Goal: Information Seeking & Learning: Learn about a topic

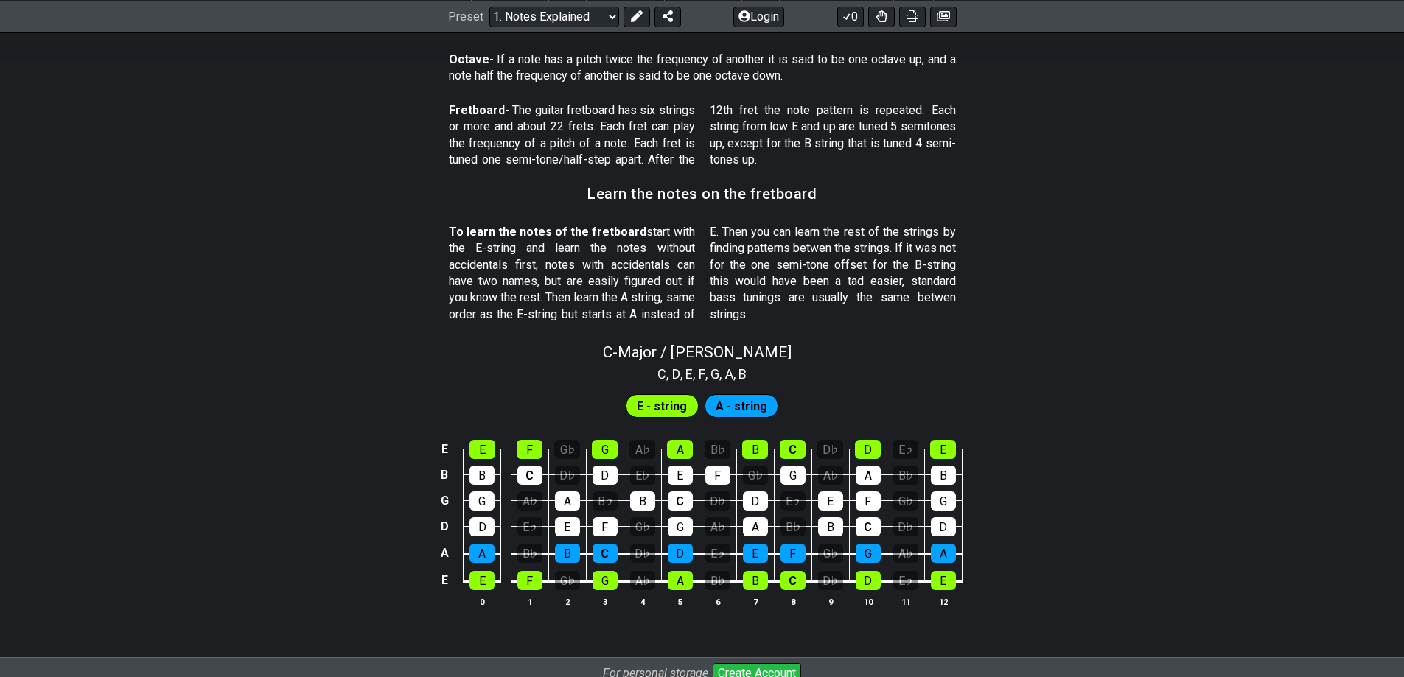
scroll to position [1253, 0]
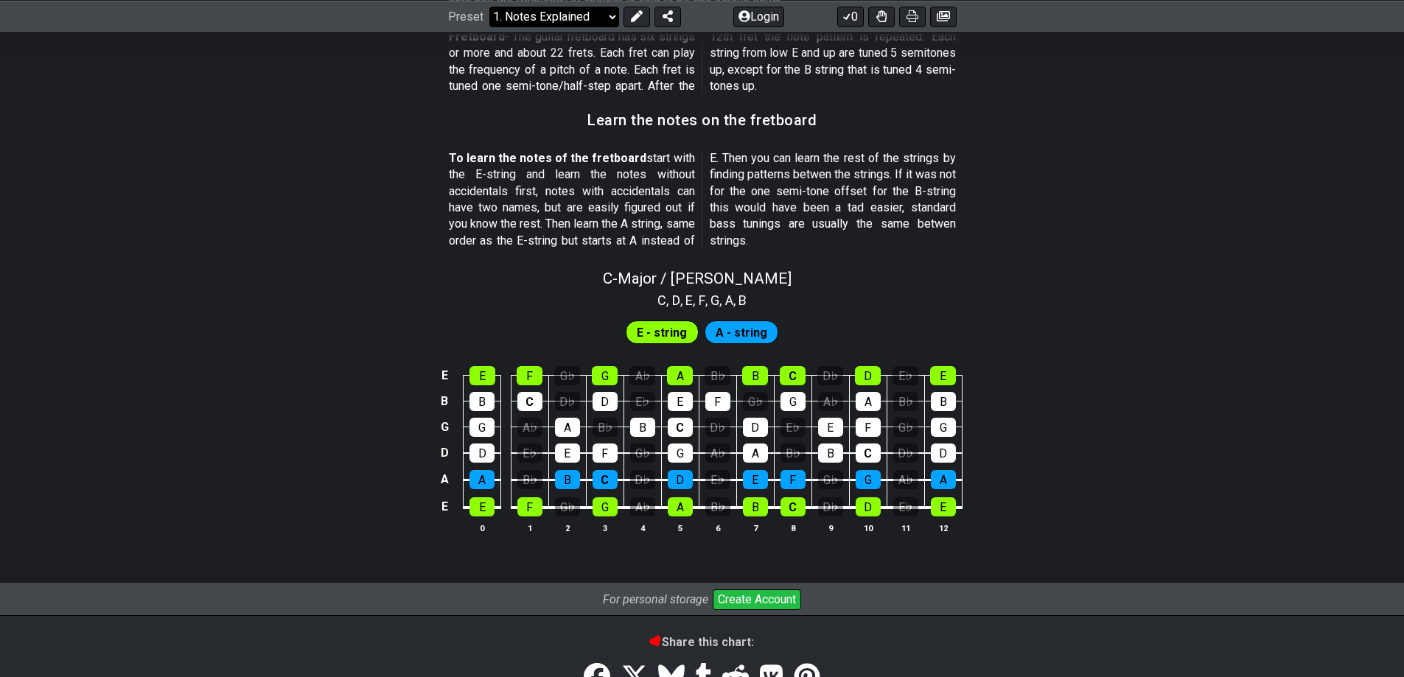
click at [553, 22] on select "Welcome to #fretflip! Initial Preset Custom Preset Minor Pentatonic Major Penta…" at bounding box center [554, 16] width 130 height 21
click at [489, 27] on select "Welcome to #fretflip! Initial Preset Custom Preset Minor Pentatonic Major Penta…" at bounding box center [554, 16] width 130 height 21
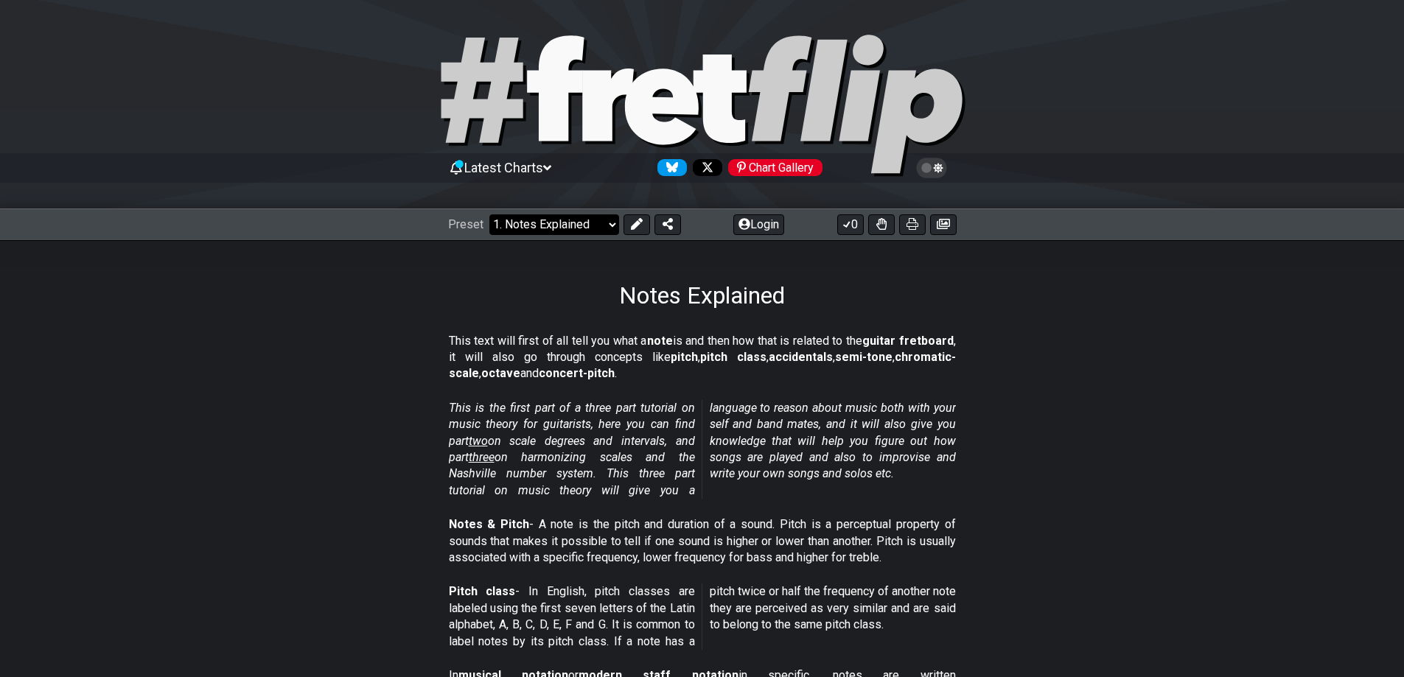
select select "/minor-pentatonic"
select select "C"
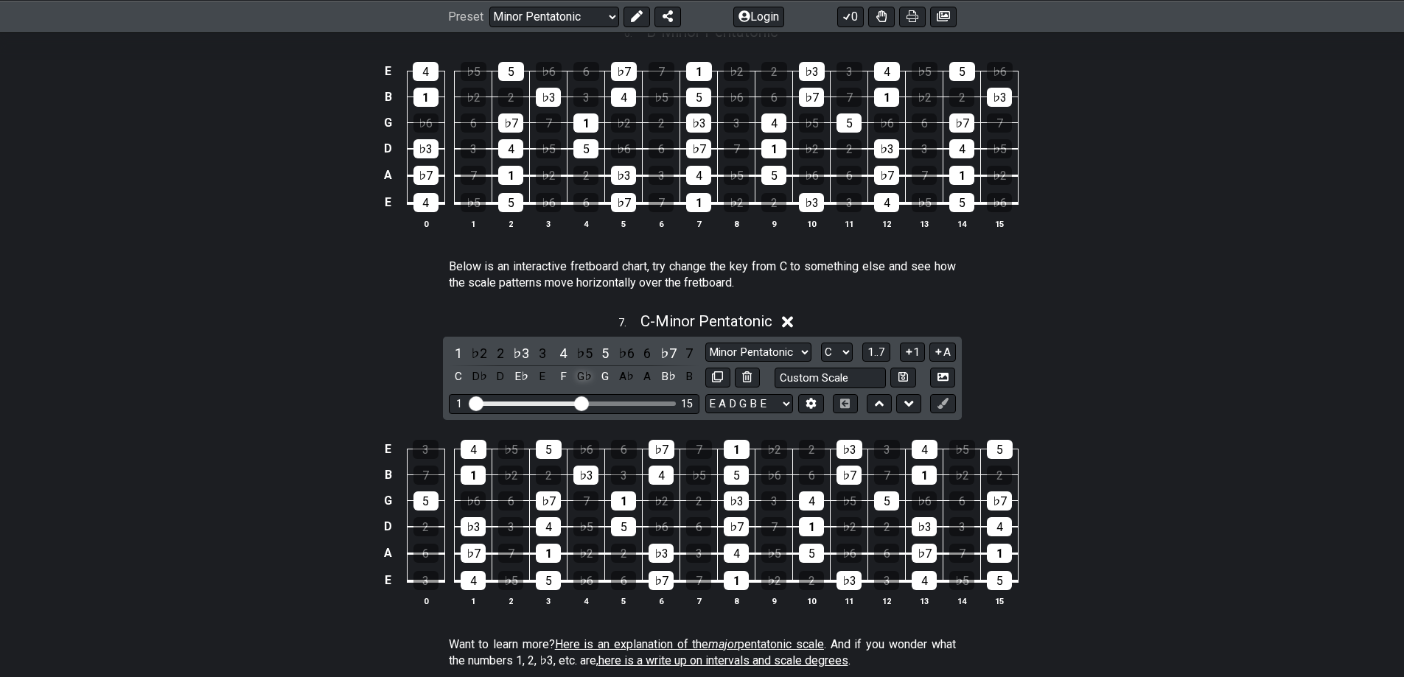
scroll to position [1656, 0]
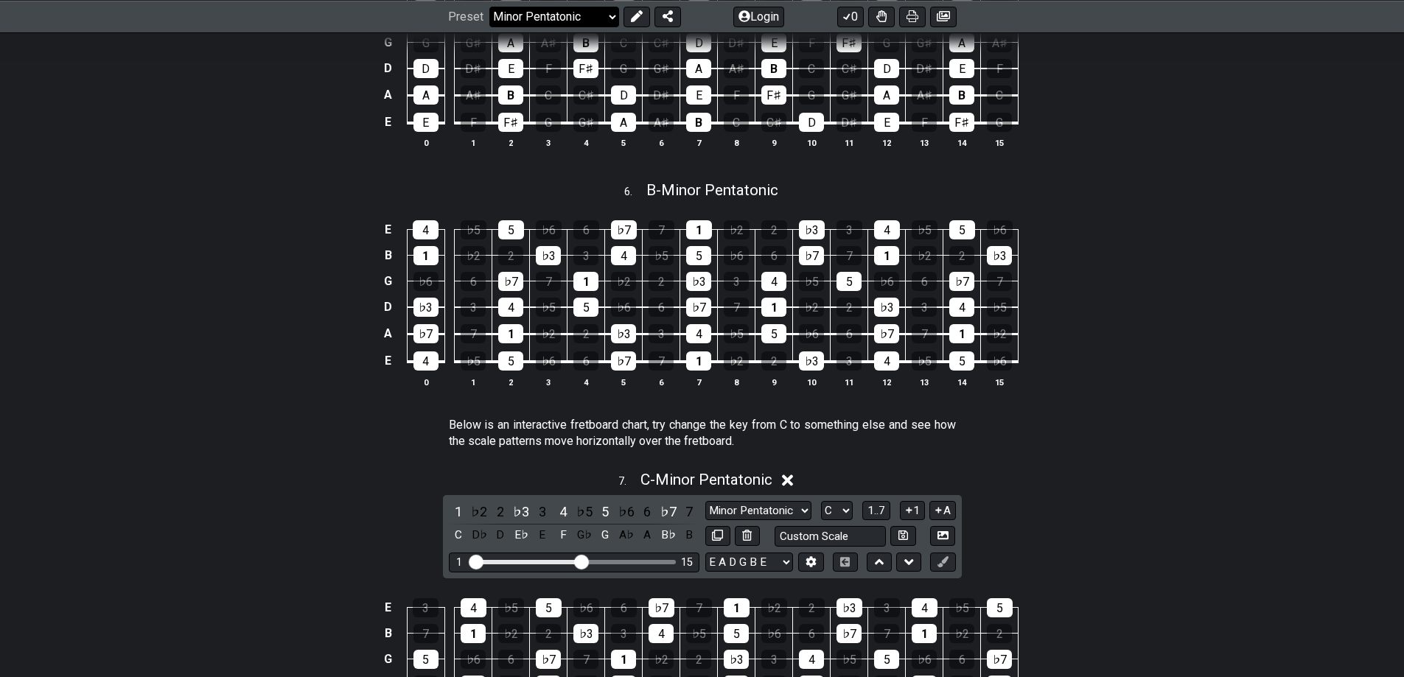
click at [580, 6] on select "Welcome to #fretflip! Initial Preset Custom Preset Minor Pentatonic Major Penta…" at bounding box center [554, 16] width 130 height 21
click at [489, 27] on select "Welcome to #fretflip! Initial Preset Custom Preset Minor Pentatonic Major Penta…" at bounding box center [554, 16] width 130 height 21
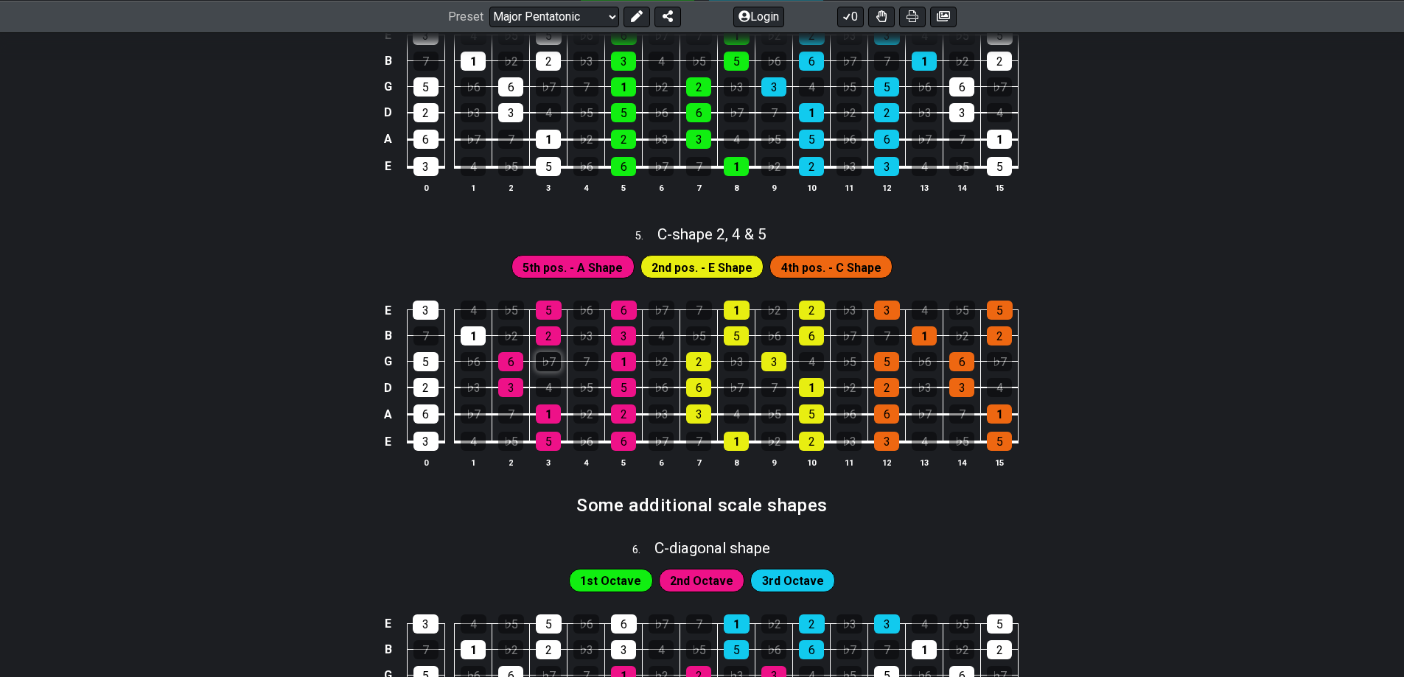
scroll to position [1816, 0]
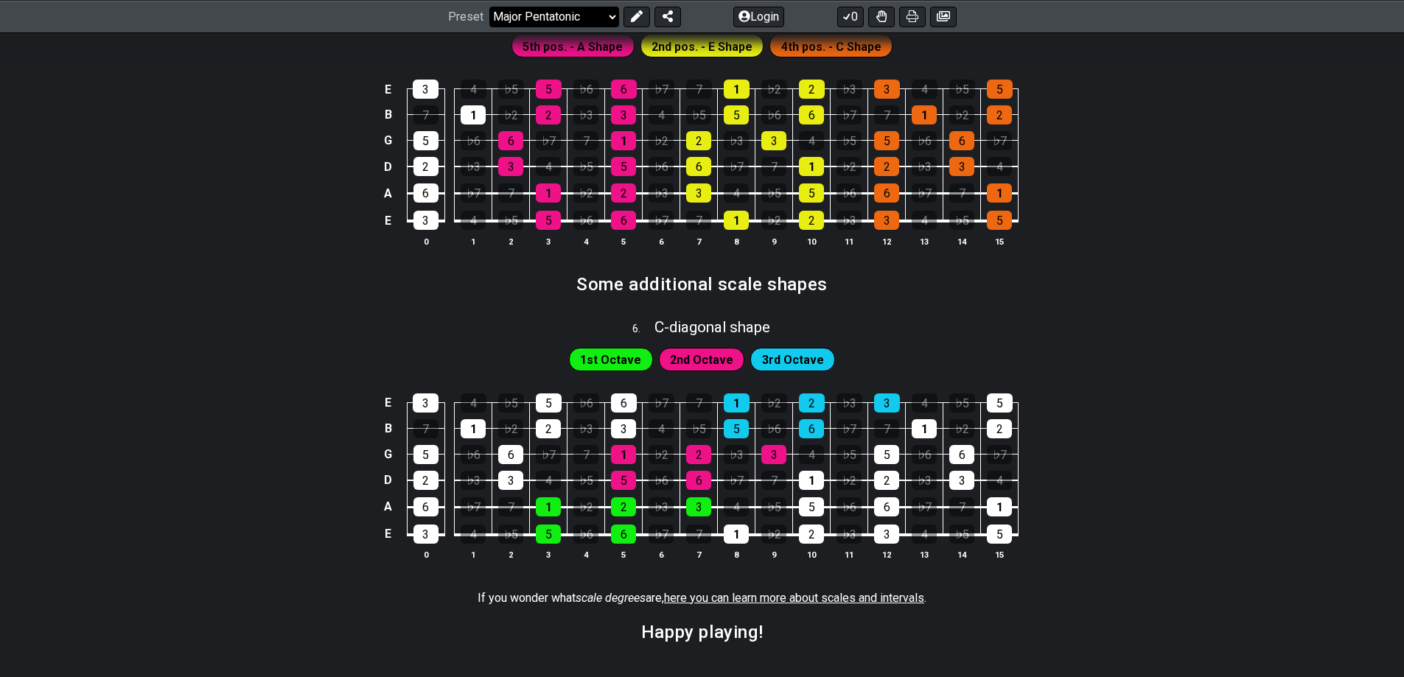
click at [602, 15] on select "Welcome to #fretflip! Initial Preset Custom Preset Minor Pentatonic Major Penta…" at bounding box center [554, 16] width 130 height 21
click at [489, 27] on select "Welcome to #fretflip! Initial Preset Custom Preset Minor Pentatonic Major Penta…" at bounding box center [554, 16] width 130 height 21
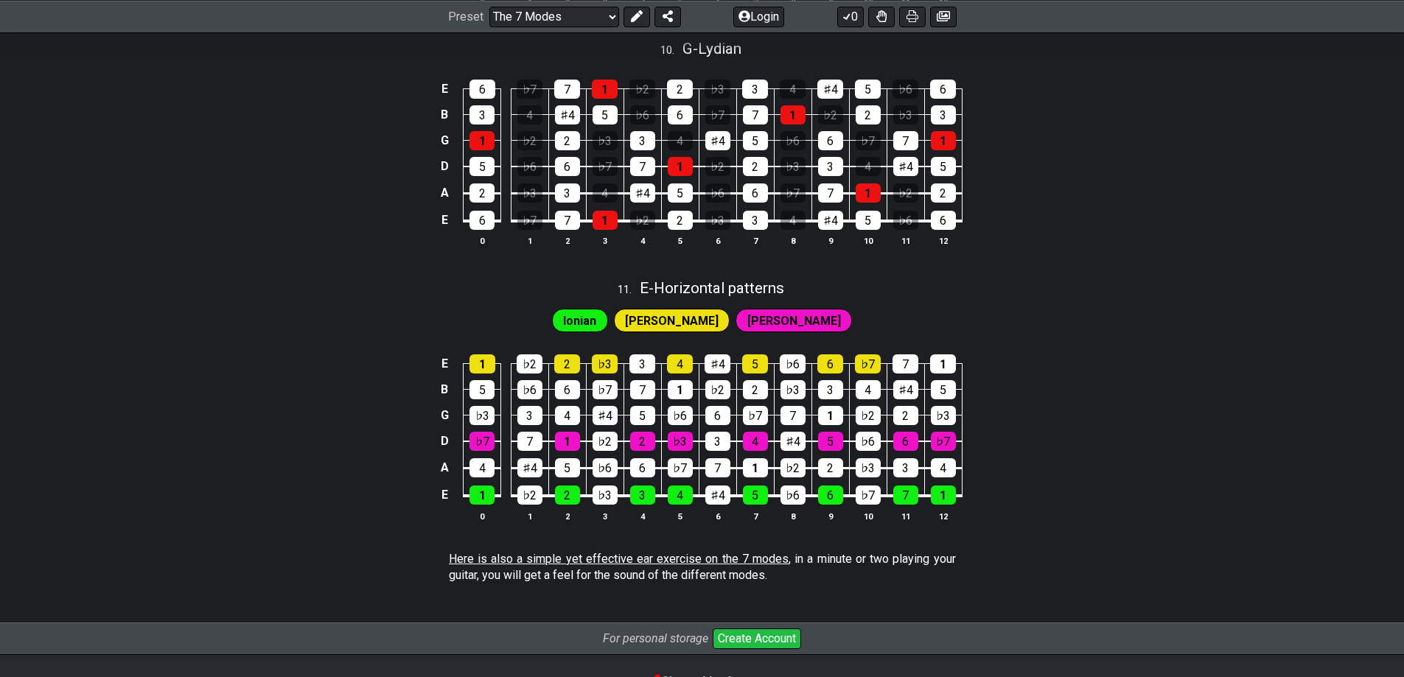
scroll to position [2727, 0]
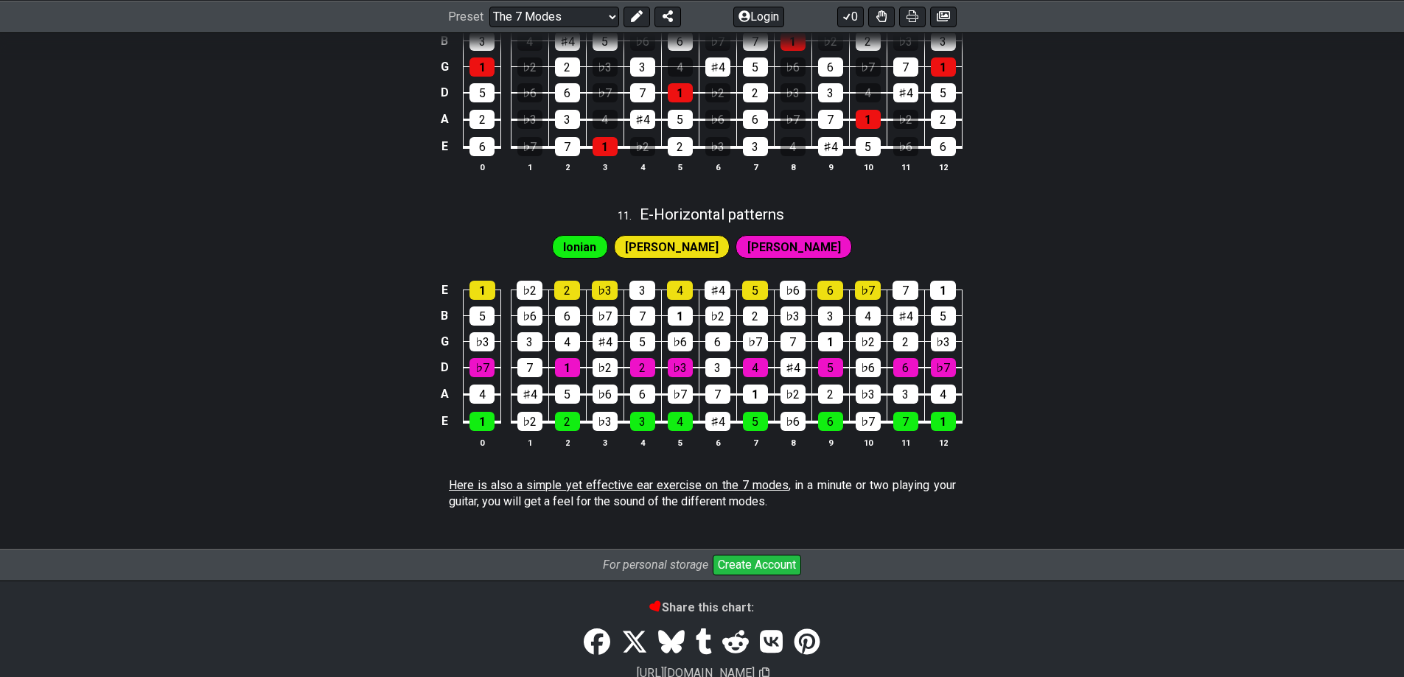
click at [686, 258] on span "[PERSON_NAME]" at bounding box center [672, 247] width 94 height 21
click at [744, 259] on div "[PERSON_NAME]" at bounding box center [794, 247] width 116 height 24
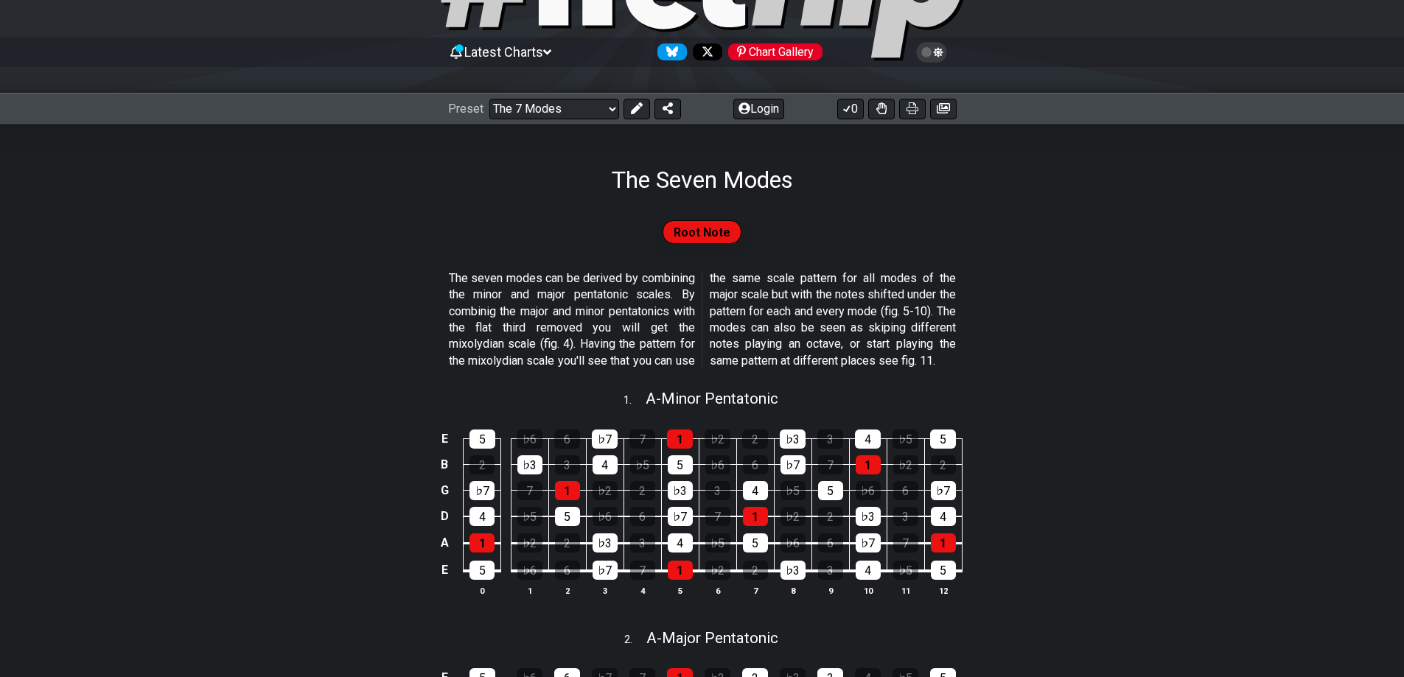
scroll to position [74, 0]
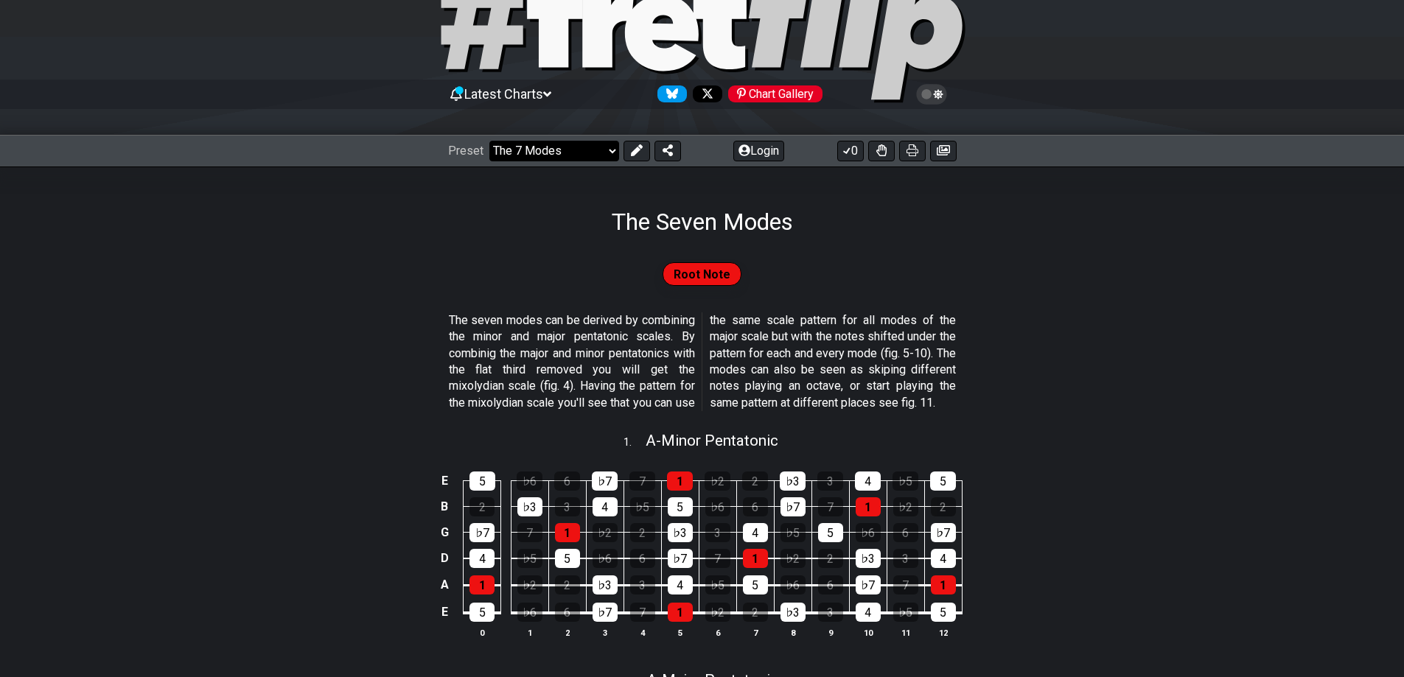
click at [582, 152] on select "Welcome to #fretflip! Initial Preset Custom Preset Minor Pentatonic Major Penta…" at bounding box center [554, 151] width 130 height 21
click at [489, 141] on select "Welcome to #fretflip! Initial Preset Custom Preset Minor Pentatonic Major Penta…" at bounding box center [554, 151] width 130 height 21
select select "/guitar-scales"
select select "C"
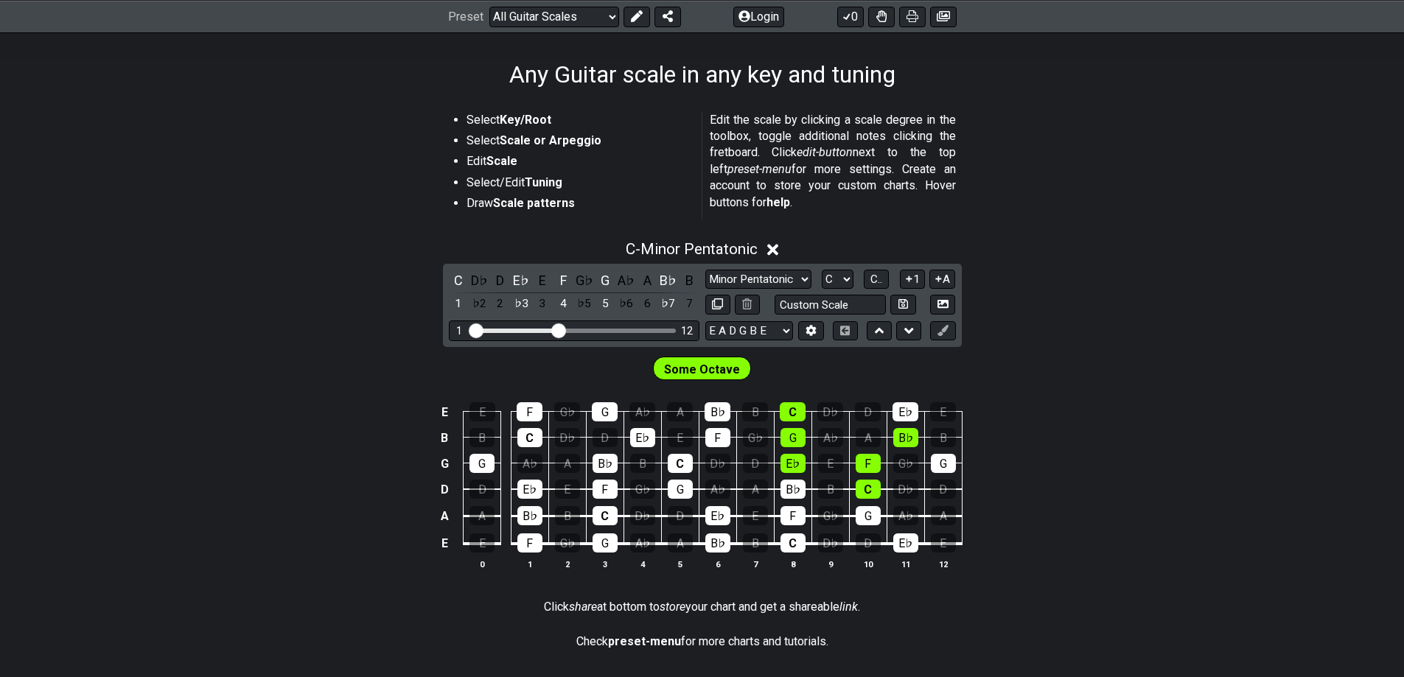
scroll to position [74, 0]
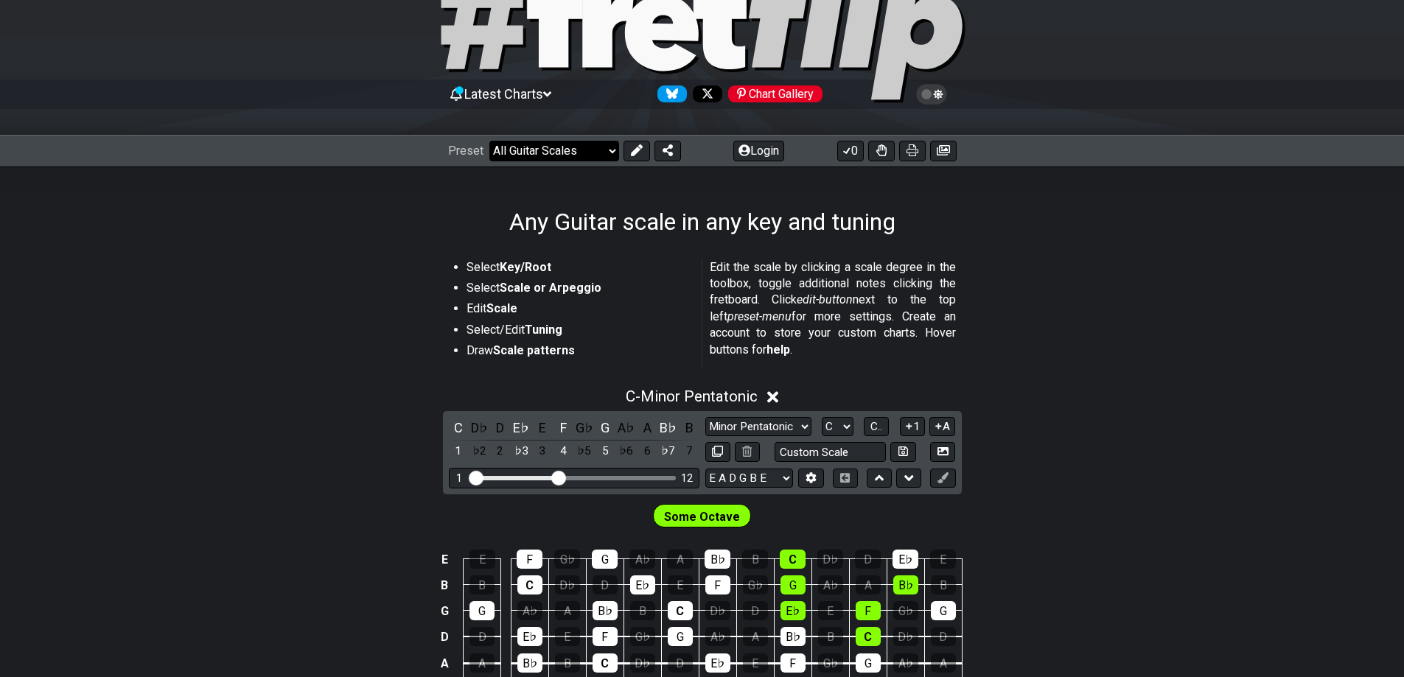
click at [579, 155] on select "Welcome to #fretflip! Initial Preset Custom Preset Minor Pentatonic Major Penta…" at bounding box center [554, 151] width 130 height 21
click at [489, 141] on select "Welcome to #fretflip! Initial Preset Custom Preset Minor Pentatonic Major Penta…" at bounding box center [554, 151] width 130 height 21
select select "/3nps-caged-shapes"
select select "A"
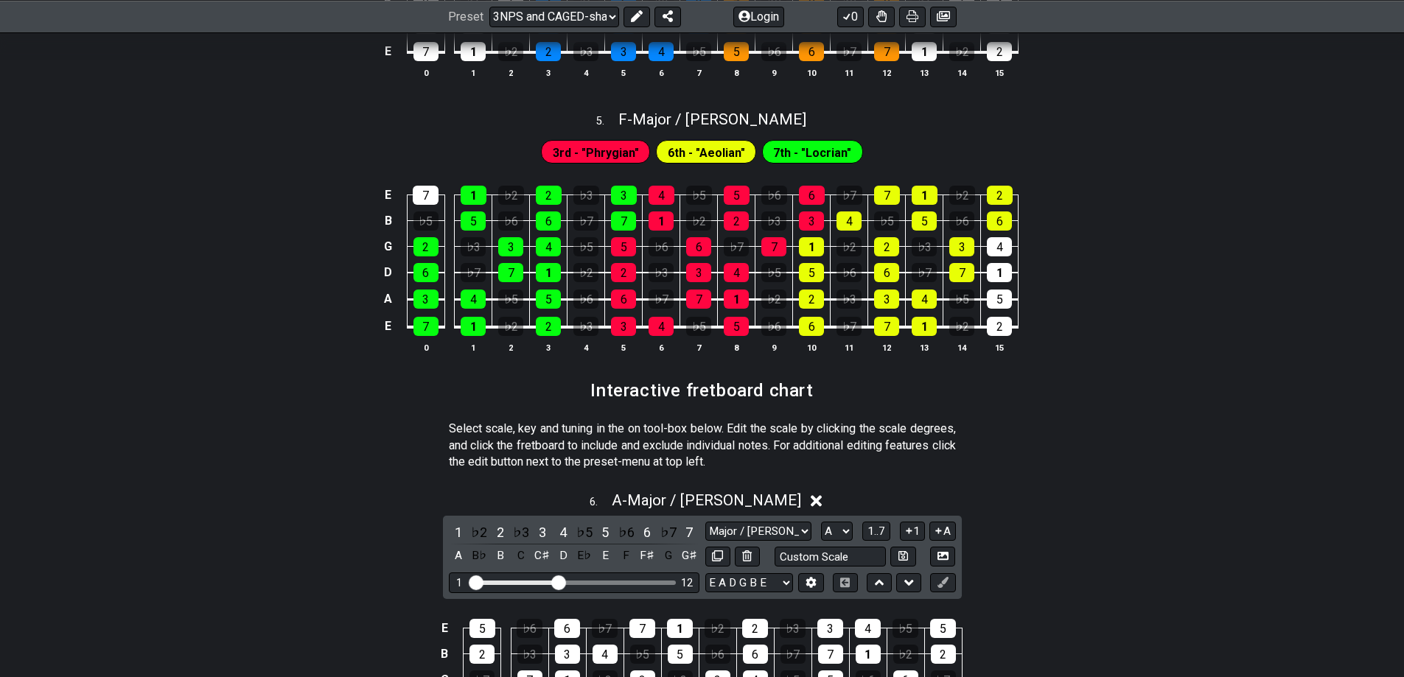
scroll to position [1843, 0]
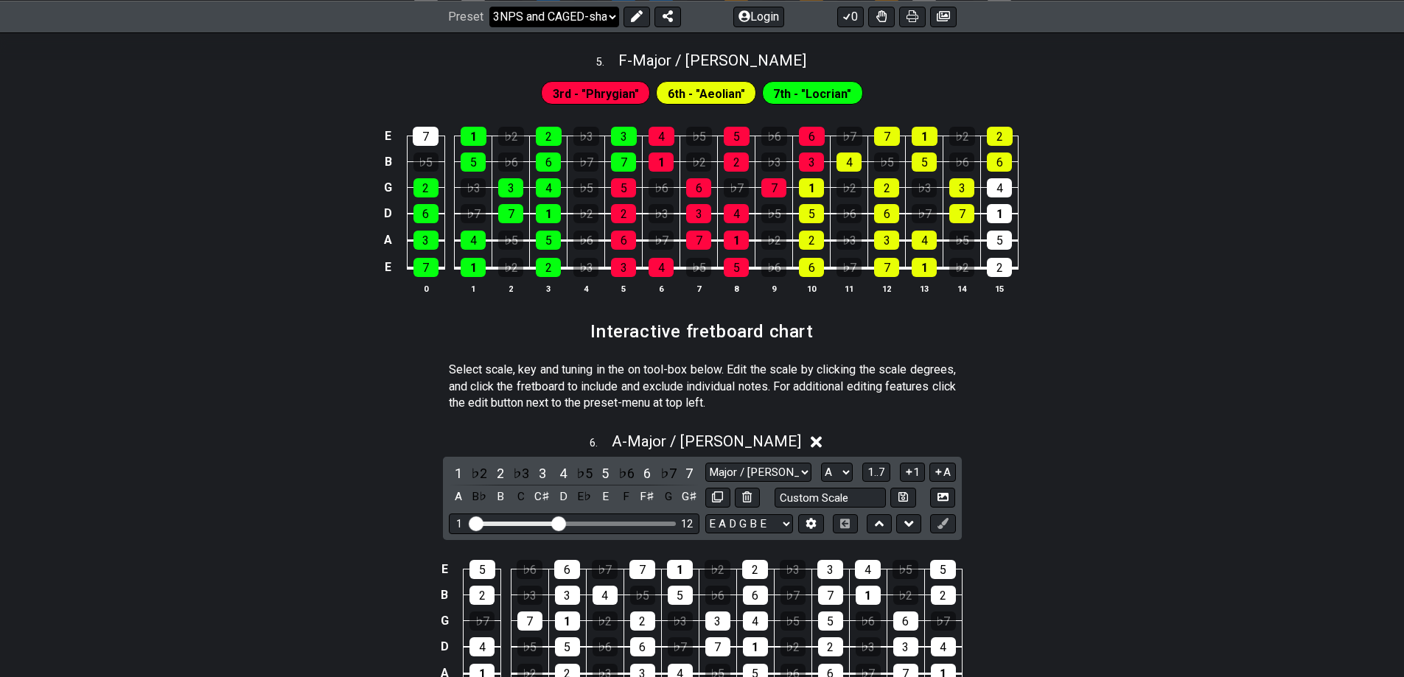
click at [553, 17] on select "Welcome to #fretflip! Initial Preset Custom Preset Minor Pentatonic Major Penta…" at bounding box center [554, 16] width 130 height 21
click at [489, 27] on select "Welcome to #fretflip! Initial Preset Custom Preset Minor Pentatonic Major Penta…" at bounding box center [554, 16] width 130 height 21
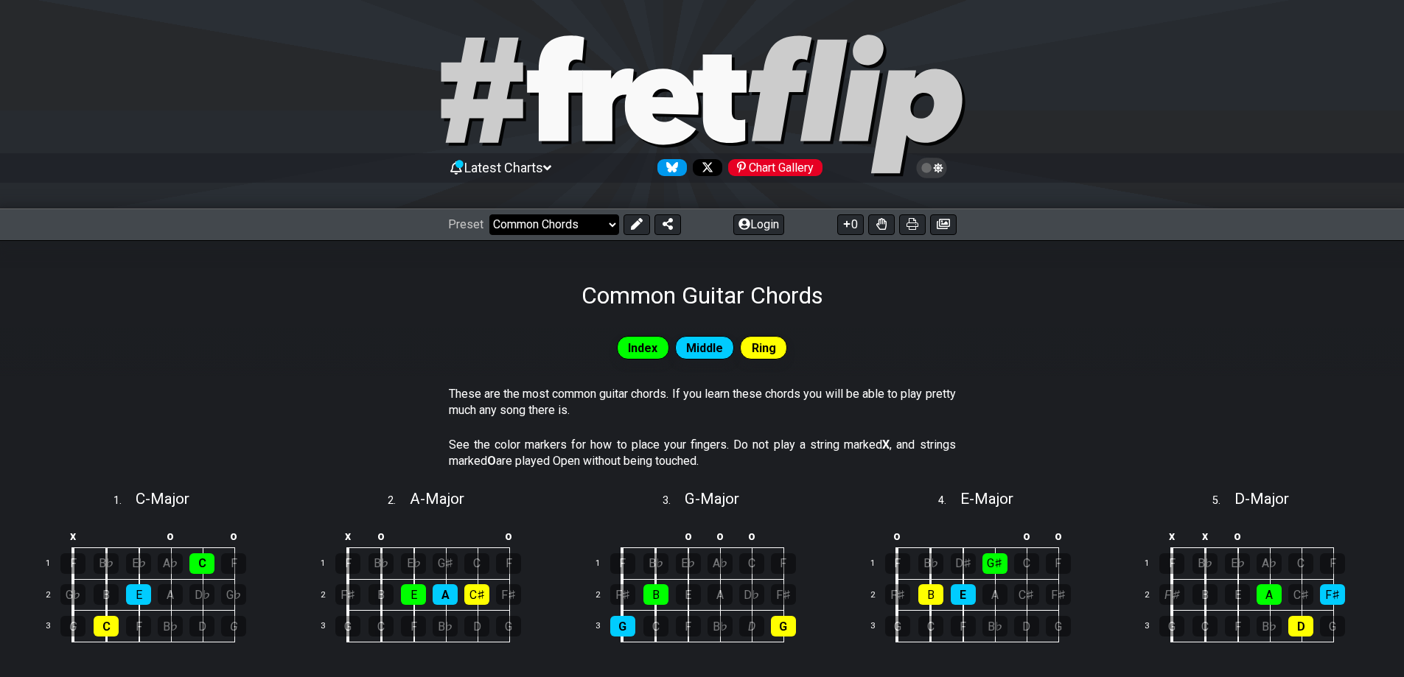
click at [549, 226] on select "Welcome to #fretflip! Initial Preset Custom Preset Minor Pentatonic Major Penta…" at bounding box center [554, 225] width 130 height 21
click at [489, 215] on select "Welcome to #fretflip! Initial Preset Custom Preset Minor Pentatonic Major Penta…" at bounding box center [554, 225] width 130 height 21
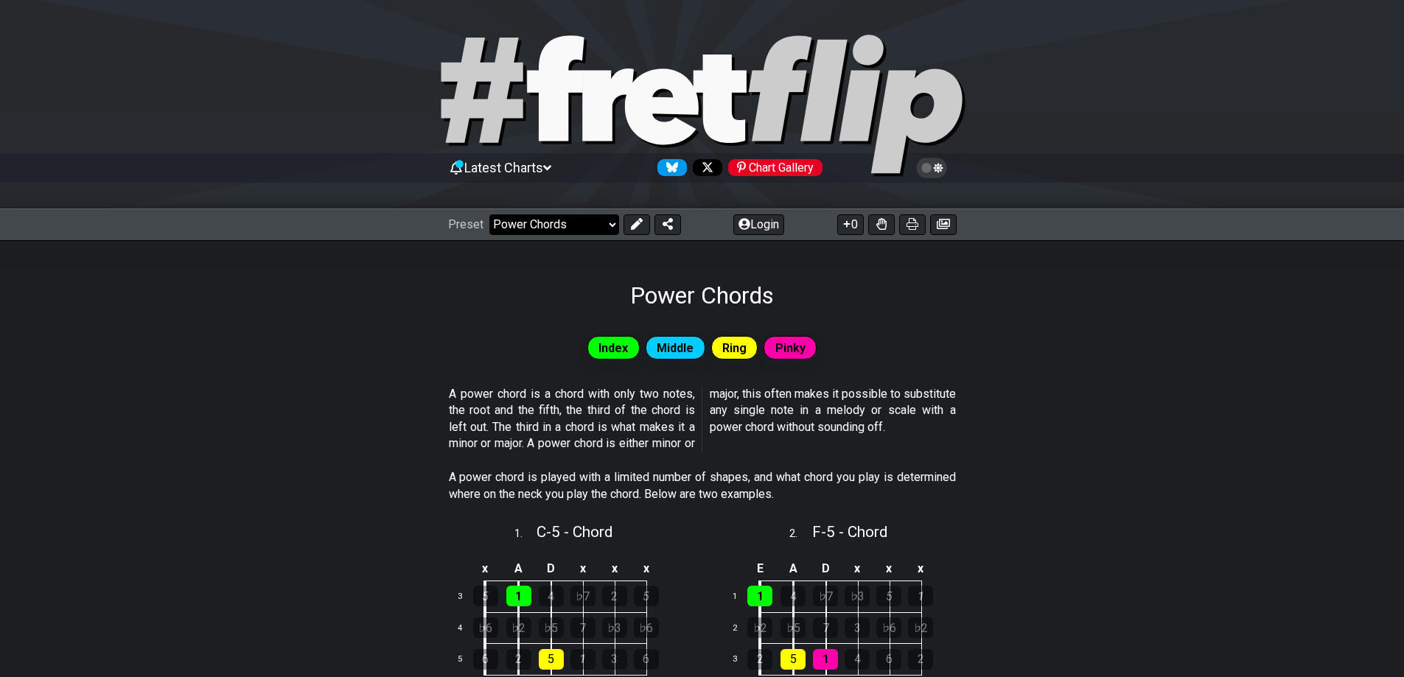
click at [585, 231] on select "Welcome to #fretflip! Initial Preset Custom Preset Minor Pentatonic Major Penta…" at bounding box center [554, 225] width 130 height 21
click at [489, 215] on select "Welcome to #fretflip! Initial Preset Custom Preset Minor Pentatonic Major Penta…" at bounding box center [554, 225] width 130 height 21
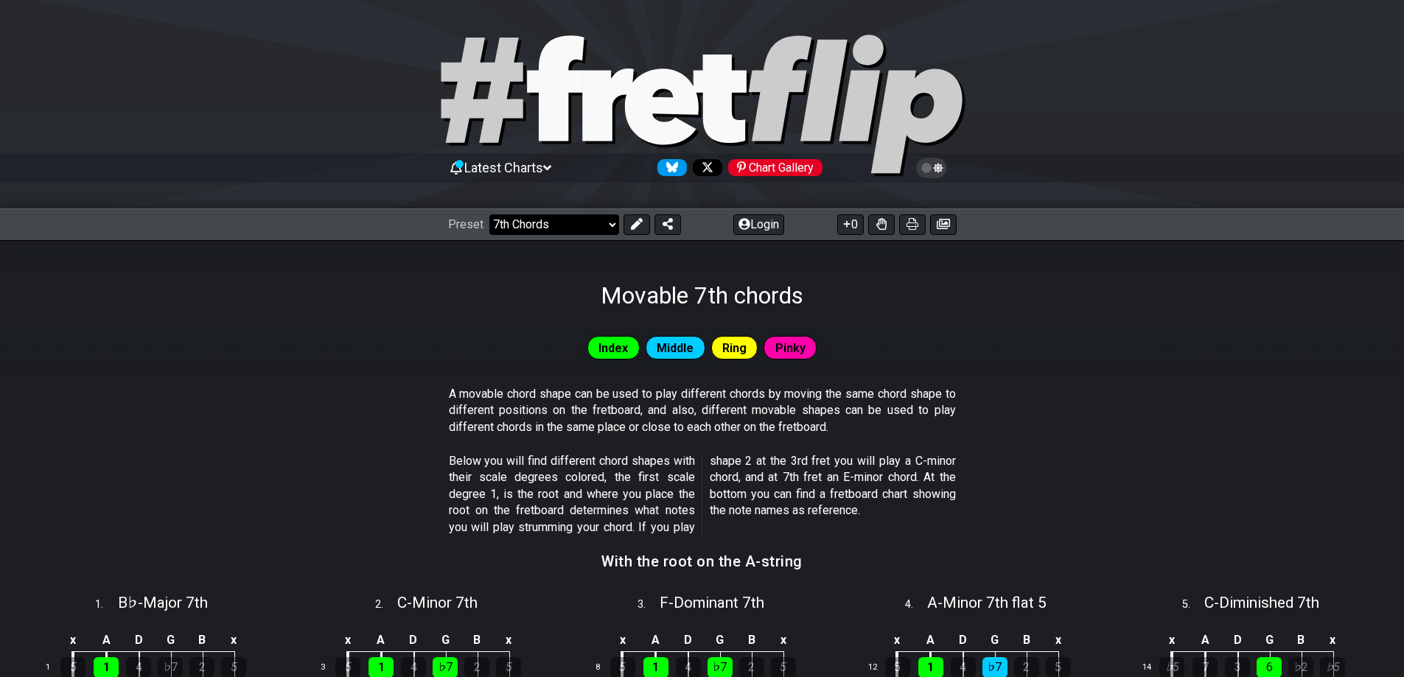
click at [568, 226] on select "Welcome to #fretflip! Initial Preset Custom Preset Minor Pentatonic Major Penta…" at bounding box center [554, 225] width 130 height 21
click at [489, 215] on select "Welcome to #fretflip! Initial Preset Custom Preset Minor Pentatonic Major Penta…" at bounding box center [554, 225] width 130 height 21
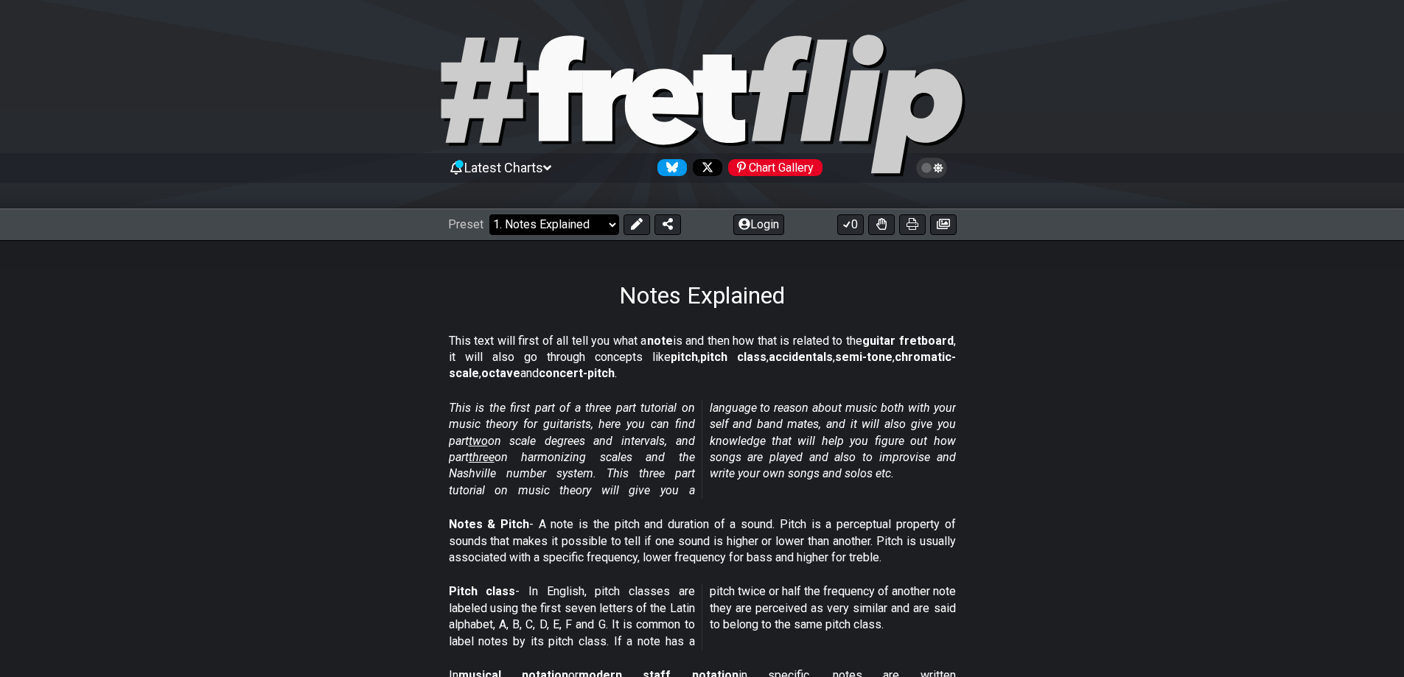
click at [559, 231] on select "Welcome to #fretflip! Initial Preset Custom Preset Minor Pentatonic Major Penta…" at bounding box center [554, 225] width 130 height 21
click at [489, 215] on select "Welcome to #fretflip! Initial Preset Custom Preset Minor Pentatonic Major Penta…" at bounding box center [554, 225] width 130 height 21
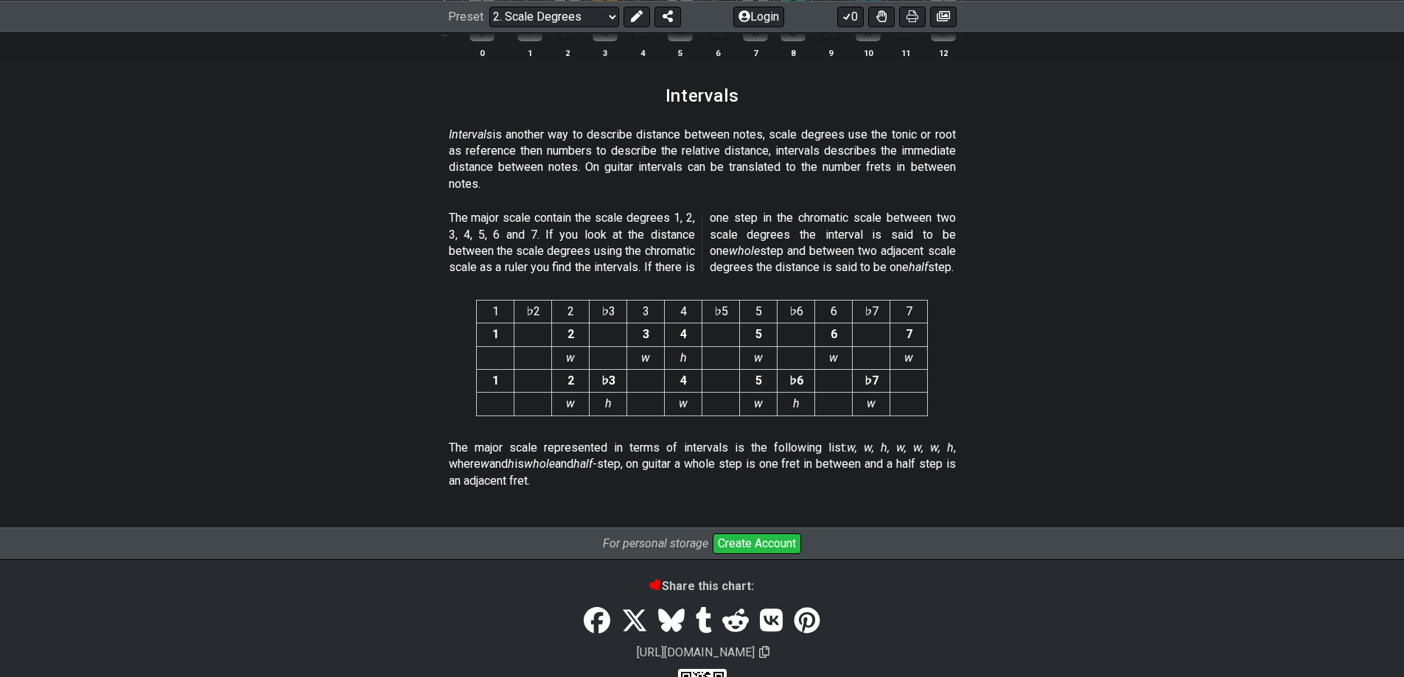
scroll to position [3759, 0]
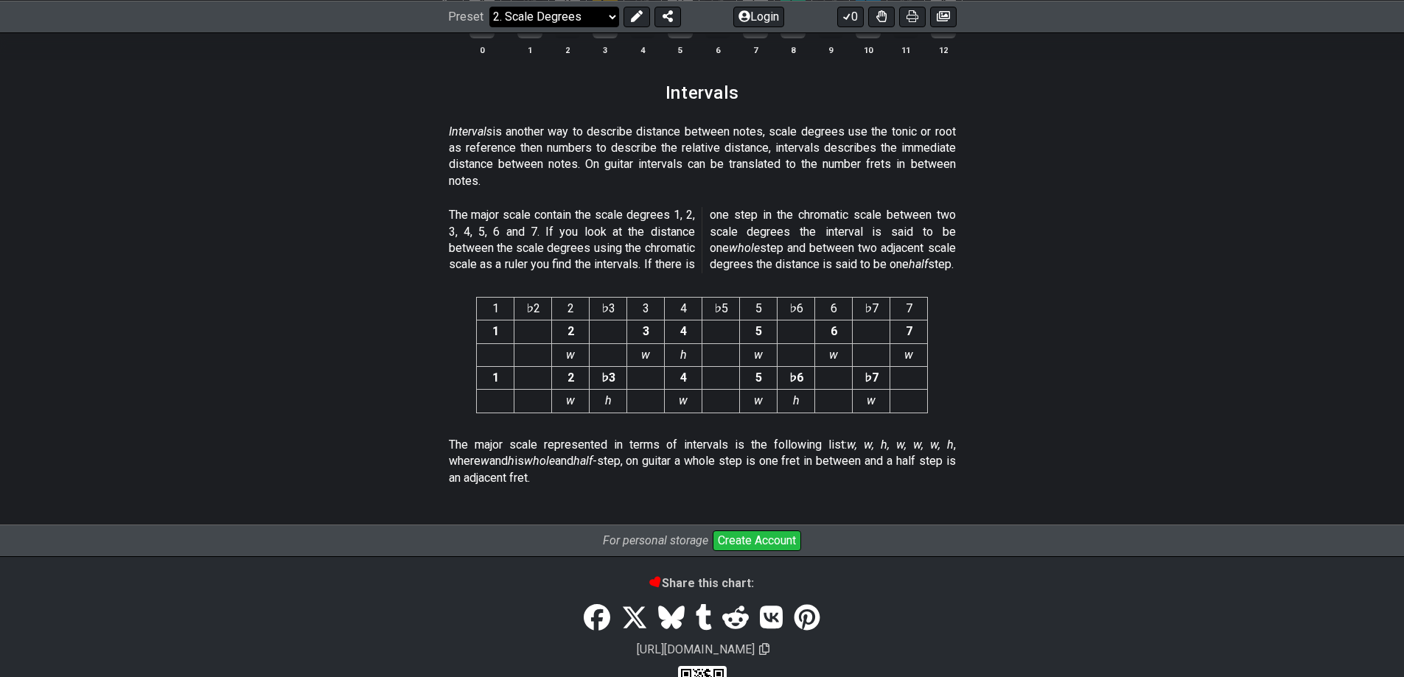
click at [591, 19] on select "Welcome to #fretflip! Initial Preset Custom Preset Minor Pentatonic Major Penta…" at bounding box center [554, 16] width 130 height 21
click at [489, 27] on select "Welcome to #fretflip! Initial Preset Custom Preset Minor Pentatonic Major Penta…" at bounding box center [554, 16] width 130 height 21
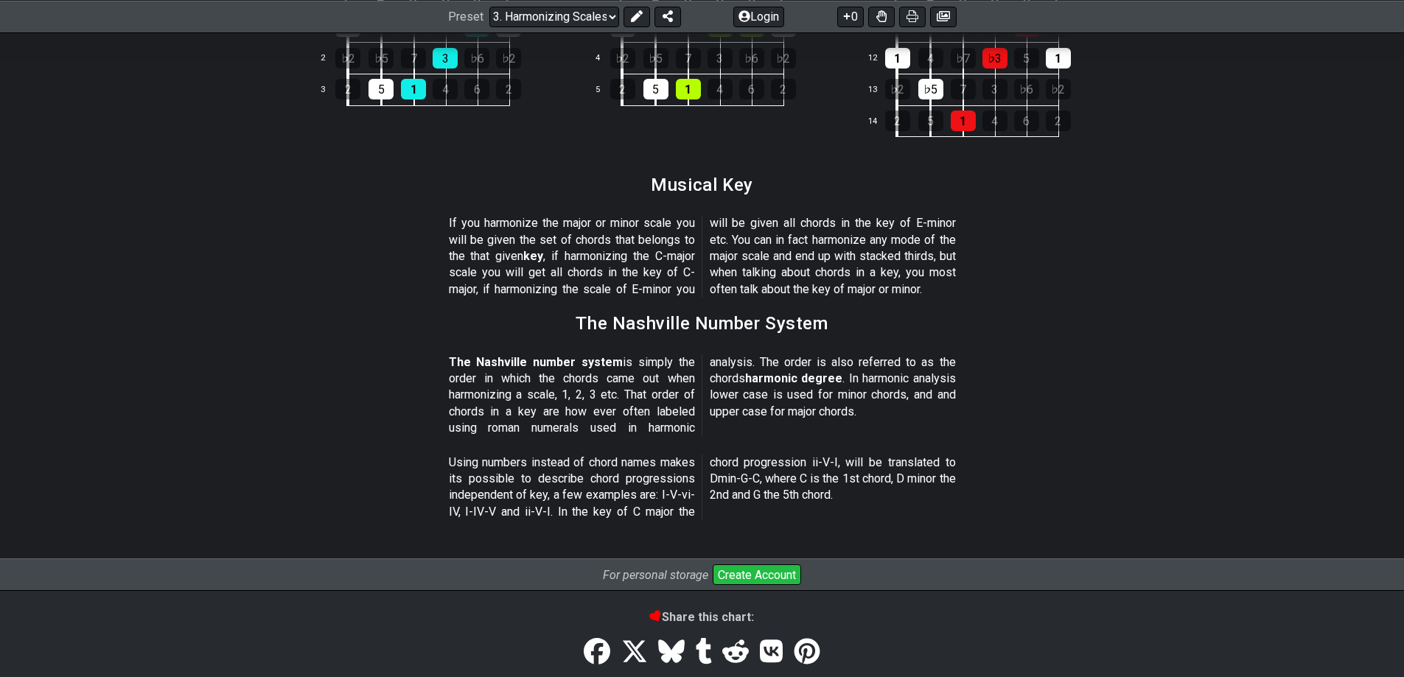
scroll to position [1622, 0]
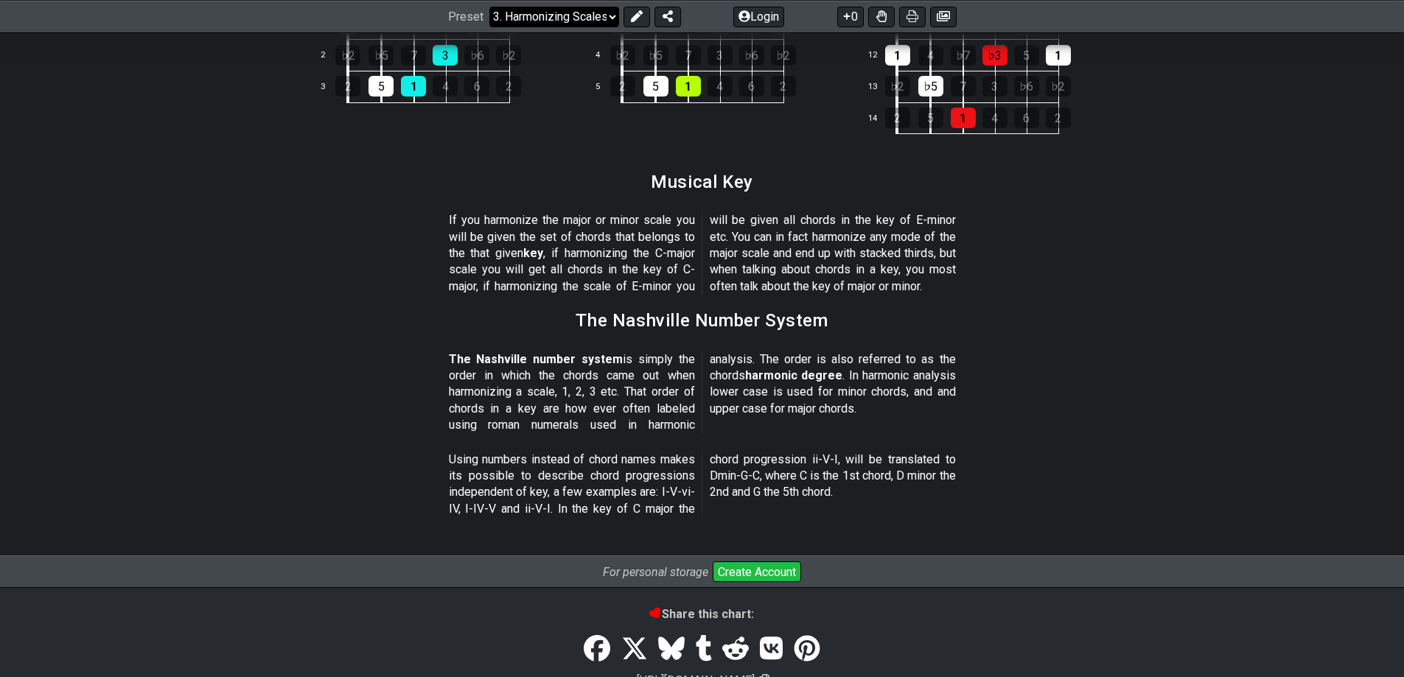
click at [587, 19] on select "Welcome to #fretflip! Initial Preset Custom Preset Minor Pentatonic Major Penta…" at bounding box center [554, 16] width 130 height 21
click at [489, 27] on select "Welcome to #fretflip! Initial Preset Custom Preset Minor Pentatonic Major Penta…" at bounding box center [554, 16] width 130 height 21
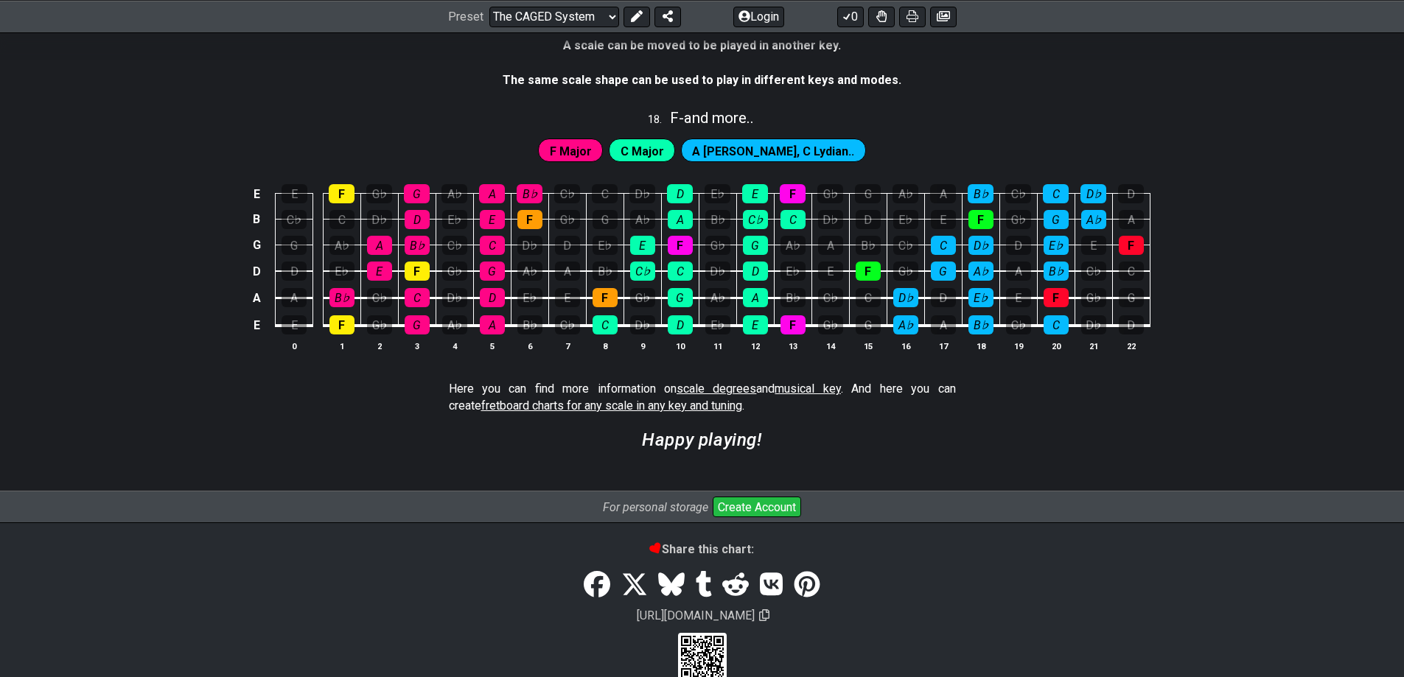
scroll to position [3769, 0]
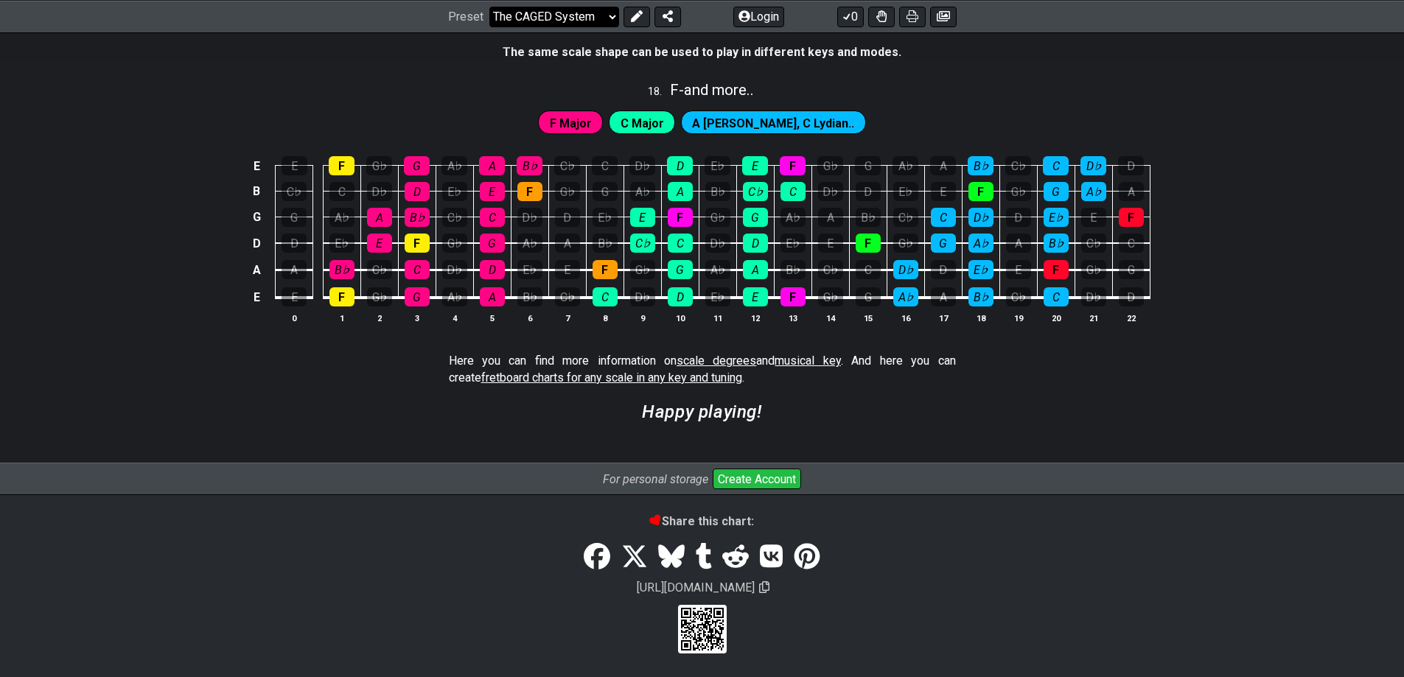
click at [554, 13] on select "Welcome to #fretflip! Initial Preset Custom Preset Minor Pentatonic Major Penta…" at bounding box center [554, 16] width 130 height 21
click at [489, 27] on select "Welcome to #fretflip! Initial Preset Custom Preset Minor Pentatonic Major Penta…" at bounding box center [554, 16] width 130 height 21
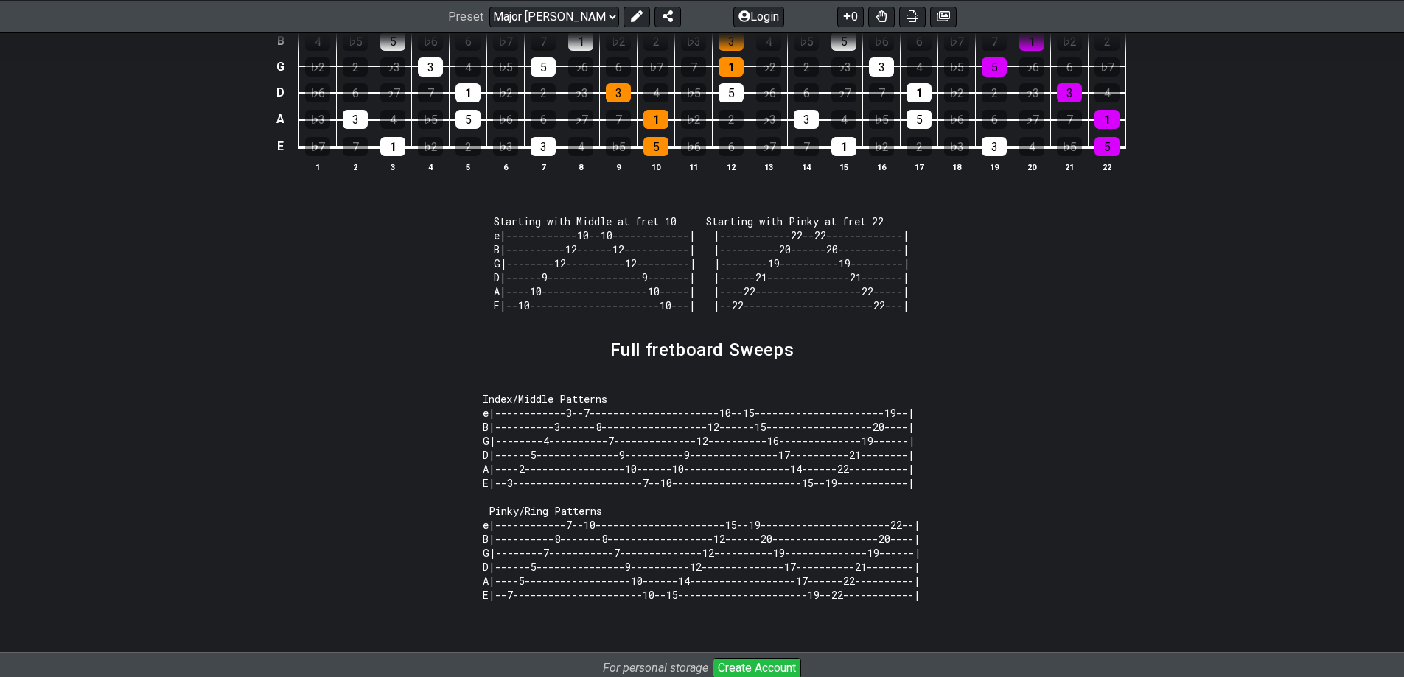
scroll to position [1431, 0]
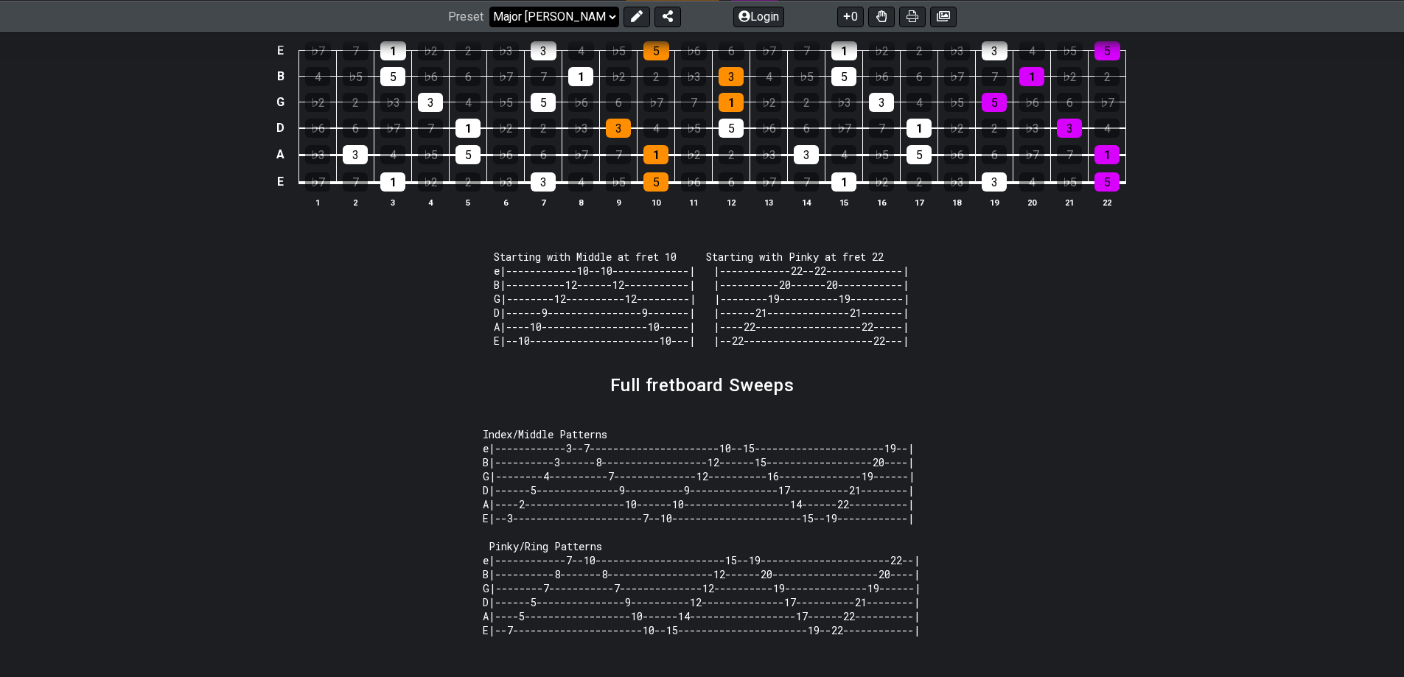
click at [590, 21] on select "Welcome to #fretflip! Initial Preset Custom Preset Minor Pentatonic Major Penta…" at bounding box center [554, 16] width 130 height 21
click at [489, 27] on select "Welcome to #fretflip! Initial Preset Custom Preset Minor Pentatonic Major Penta…" at bounding box center [554, 16] width 130 height 21
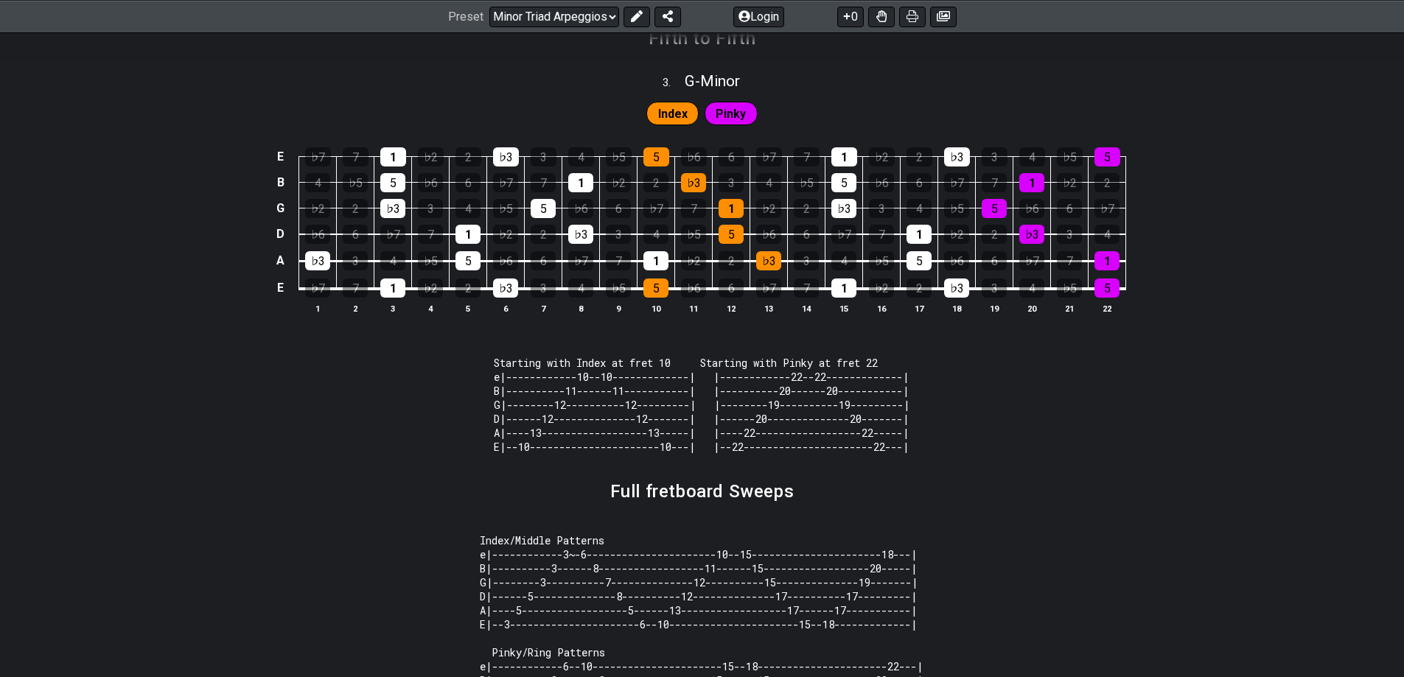
scroll to position [1327, 0]
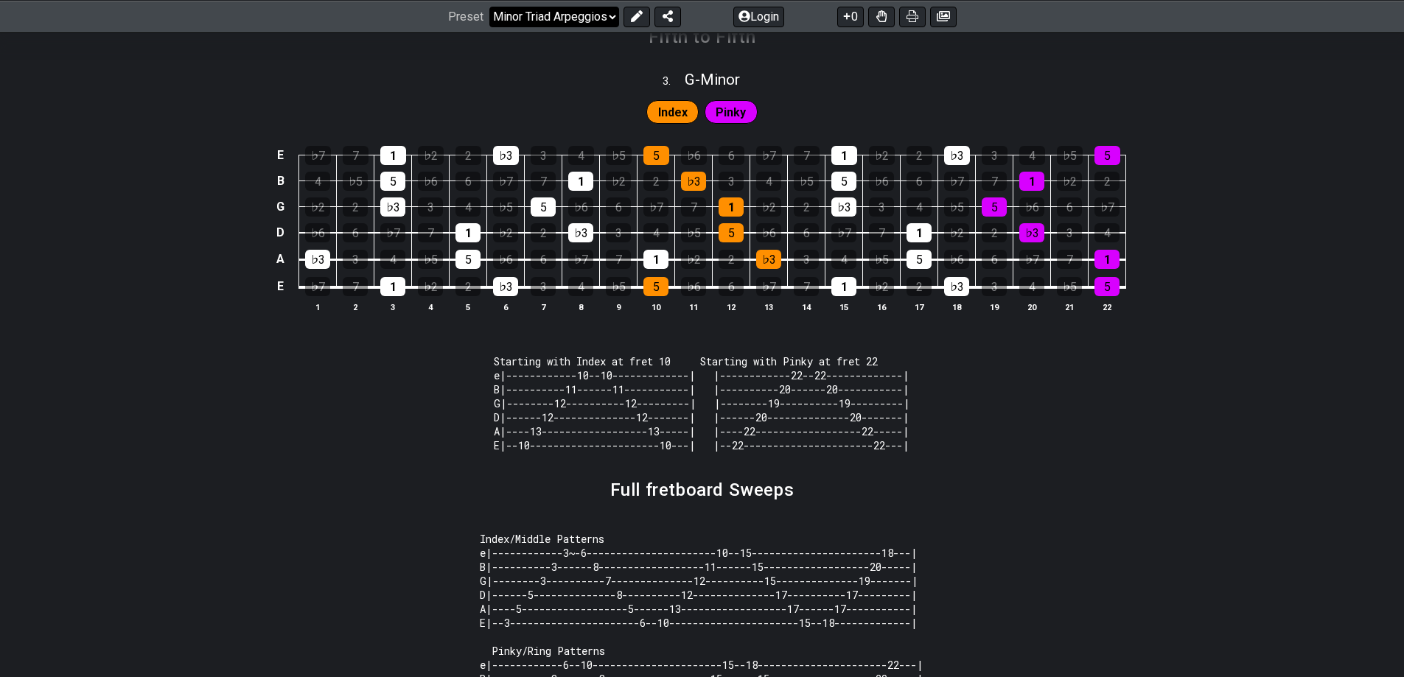
click at [609, 18] on select "Welcome to #fretflip! Initial Preset Custom Preset Minor Pentatonic Major Penta…" at bounding box center [554, 16] width 130 height 21
click at [489, 27] on select "Welcome to #fretflip! Initial Preset Custom Preset Minor Pentatonic Major Penta…" at bounding box center [554, 16] width 130 height 21
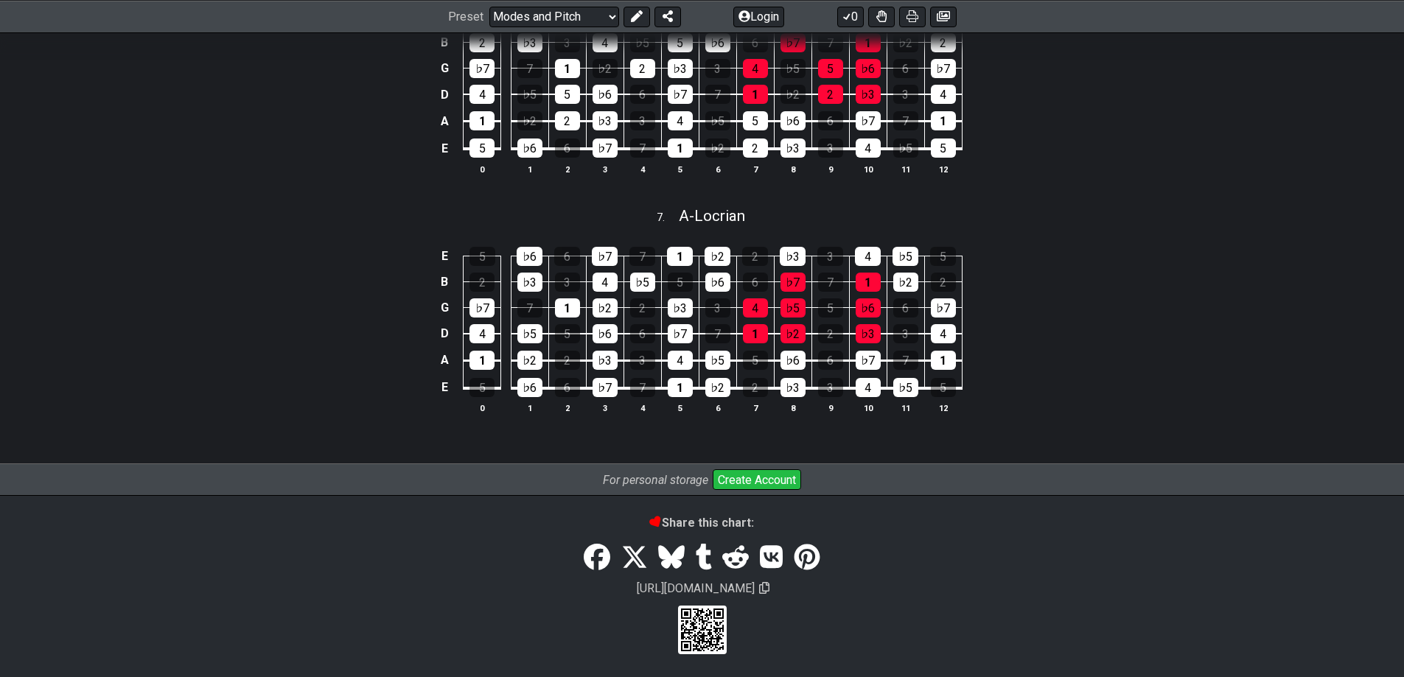
scroll to position [1685, 0]
click at [584, 13] on select "Welcome to #fretflip! Initial Preset Custom Preset Minor Pentatonic Major Penta…" at bounding box center [554, 16] width 130 height 21
click at [489, 27] on select "Welcome to #fretflip! Initial Preset Custom Preset Minor Pentatonic Major Penta…" at bounding box center [554, 16] width 130 height 21
select select "/find-all-notes"
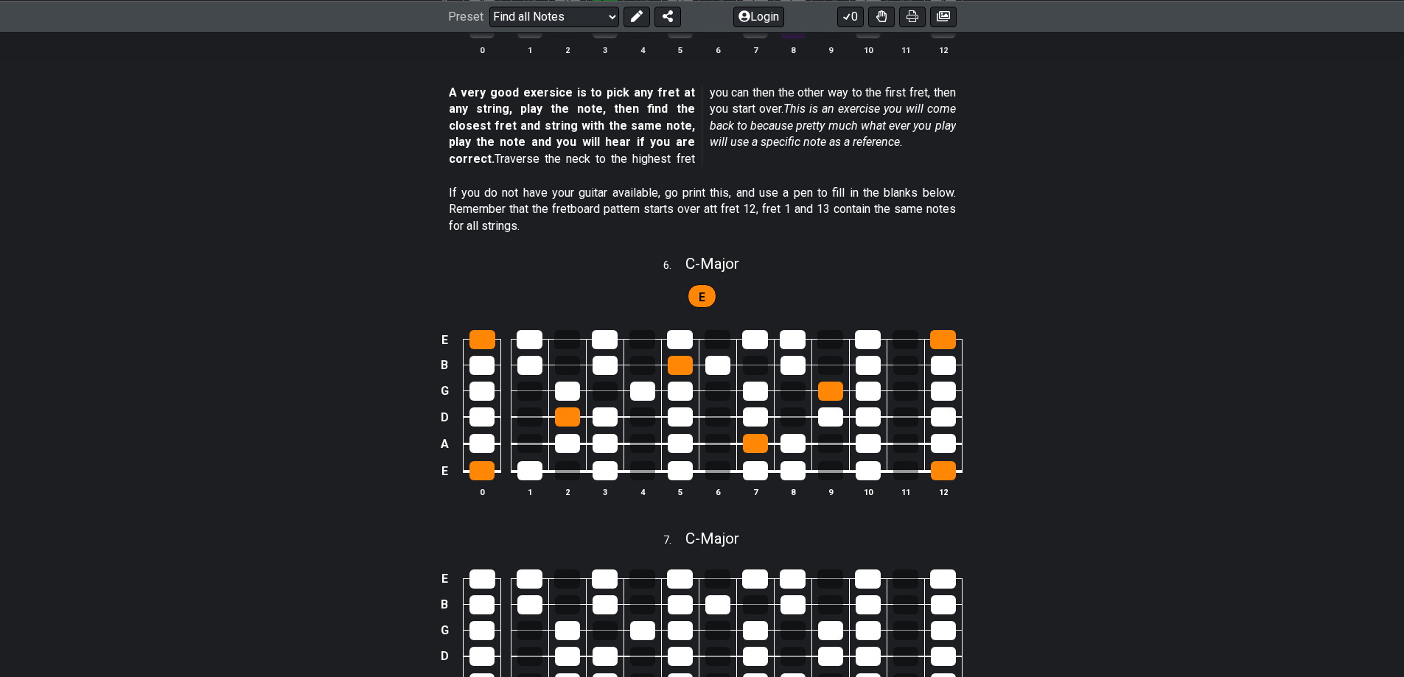
scroll to position [2138, 0]
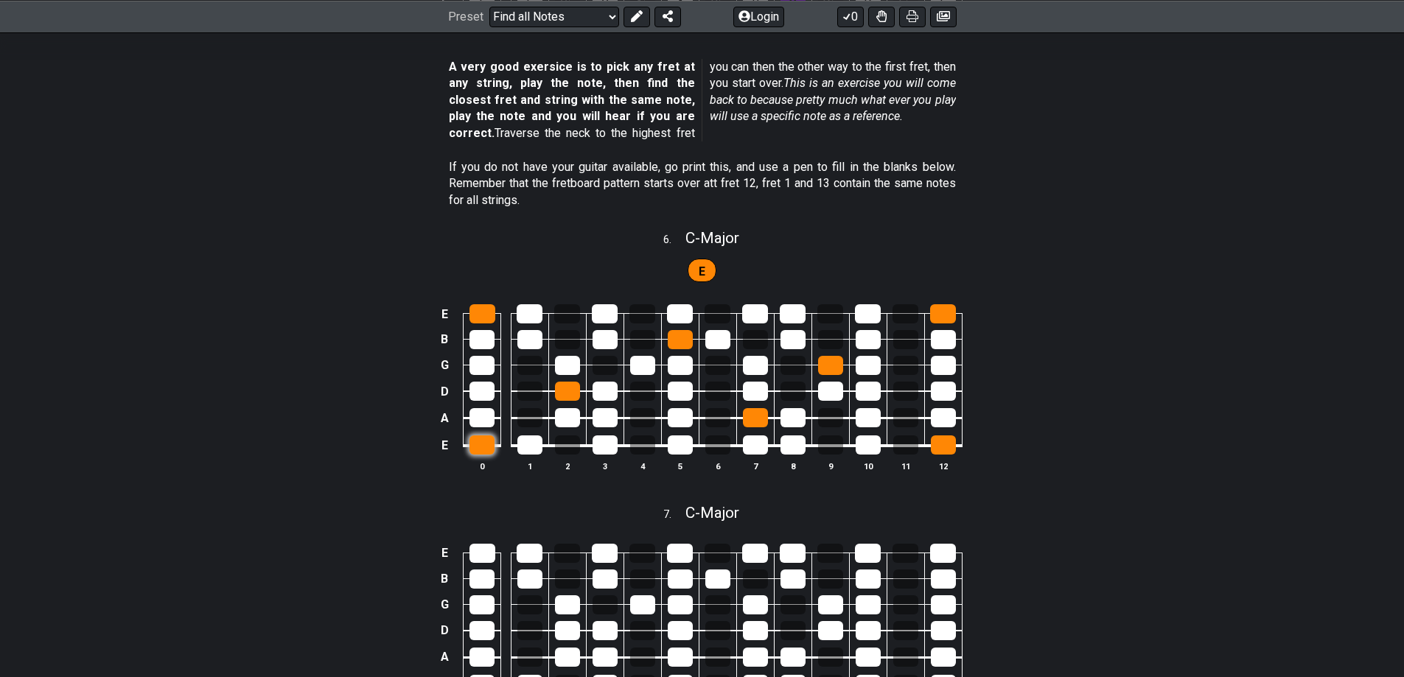
click at [477, 449] on div at bounding box center [482, 445] width 25 height 19
click at [571, 387] on div at bounding box center [567, 391] width 25 height 19
click at [486, 314] on div at bounding box center [483, 313] width 26 height 19
click at [674, 334] on div at bounding box center [680, 339] width 25 height 19
click at [750, 419] on div at bounding box center [755, 417] width 25 height 19
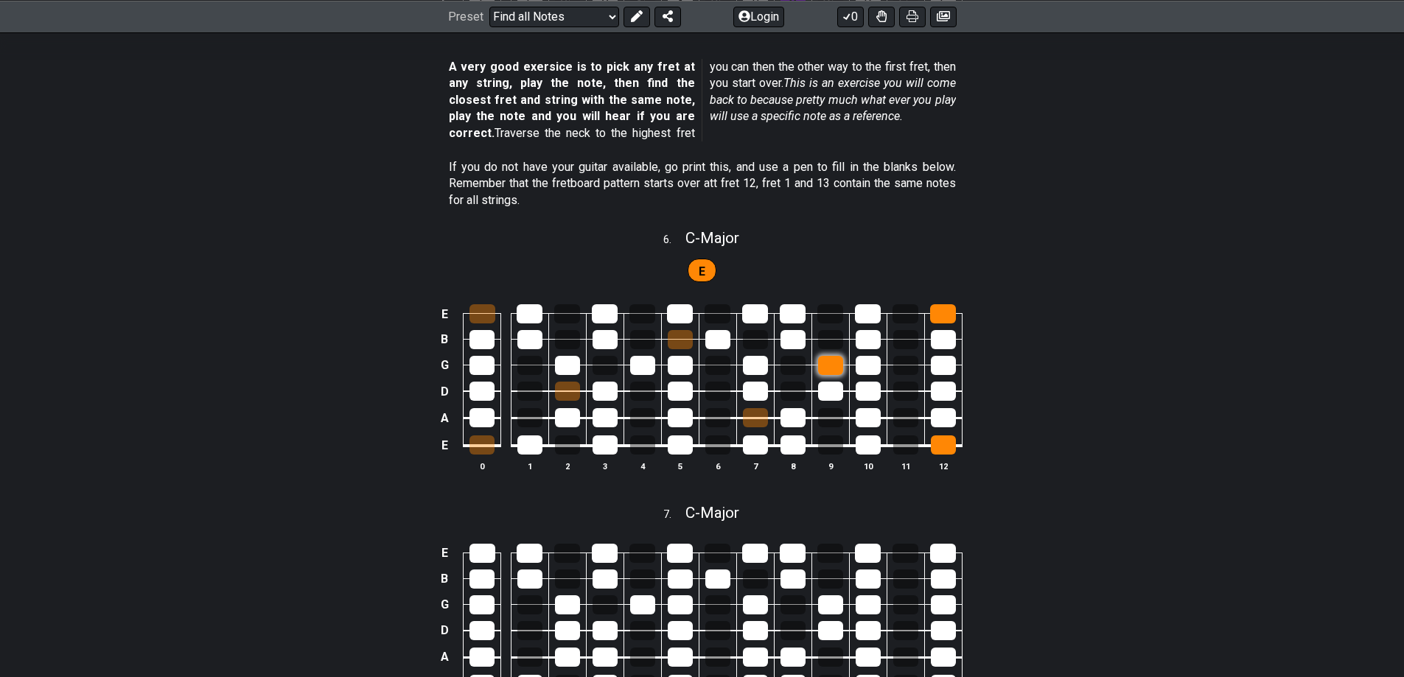
click at [823, 366] on div at bounding box center [830, 365] width 25 height 19
click at [947, 318] on div at bounding box center [943, 313] width 26 height 19
click at [941, 445] on div at bounding box center [943, 445] width 25 height 19
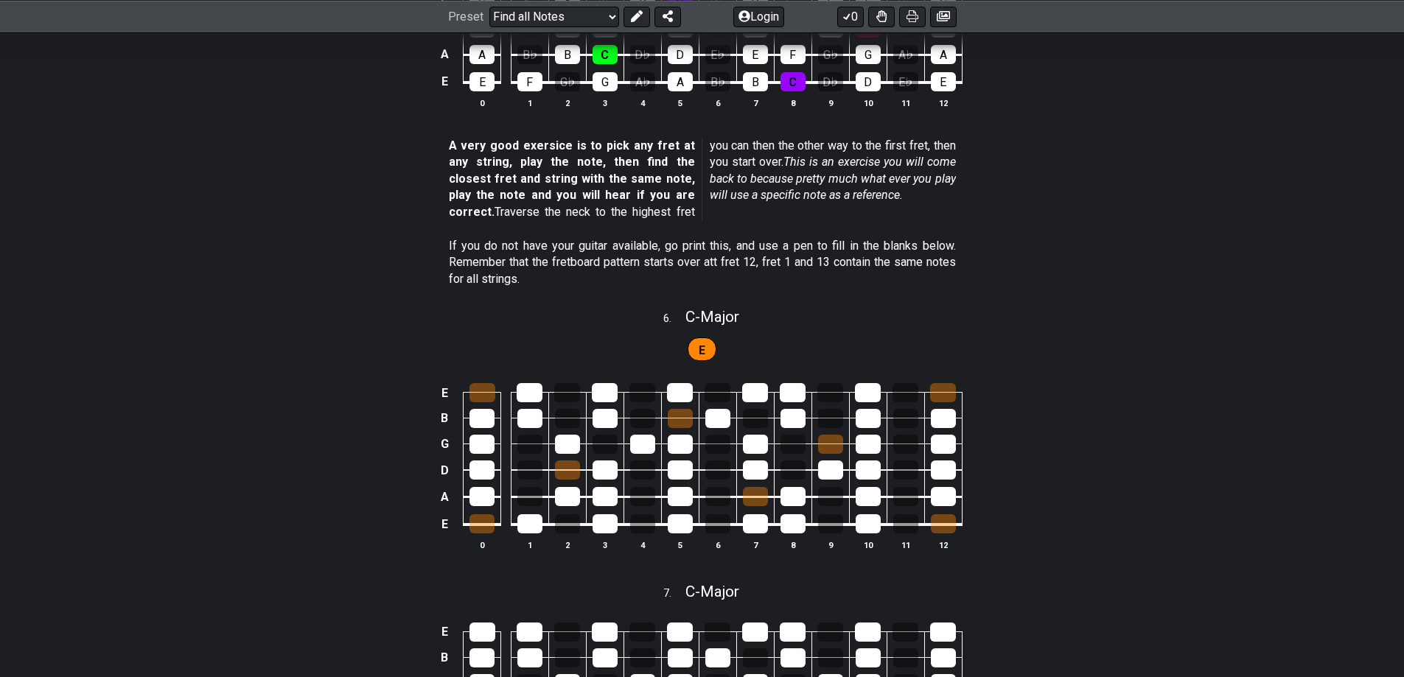
scroll to position [1923, 0]
